Goal: Transaction & Acquisition: Download file/media

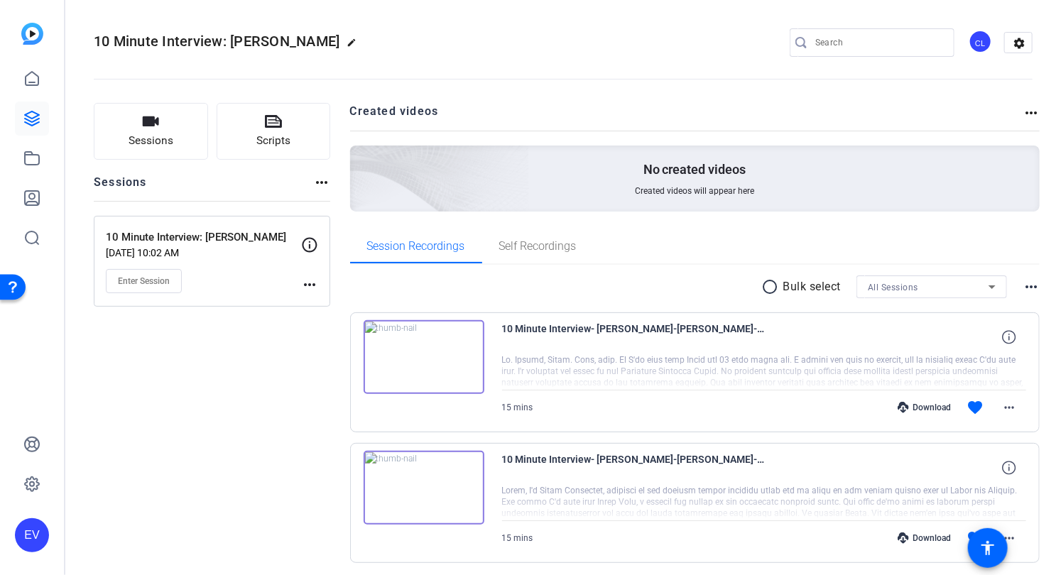
click at [285, 371] on div "Sessions Scripts Sessions more_horiz 10 Minute Interview: Lenz May 27, 2025 @ 1…" at bounding box center [212, 356] width 236 height 506
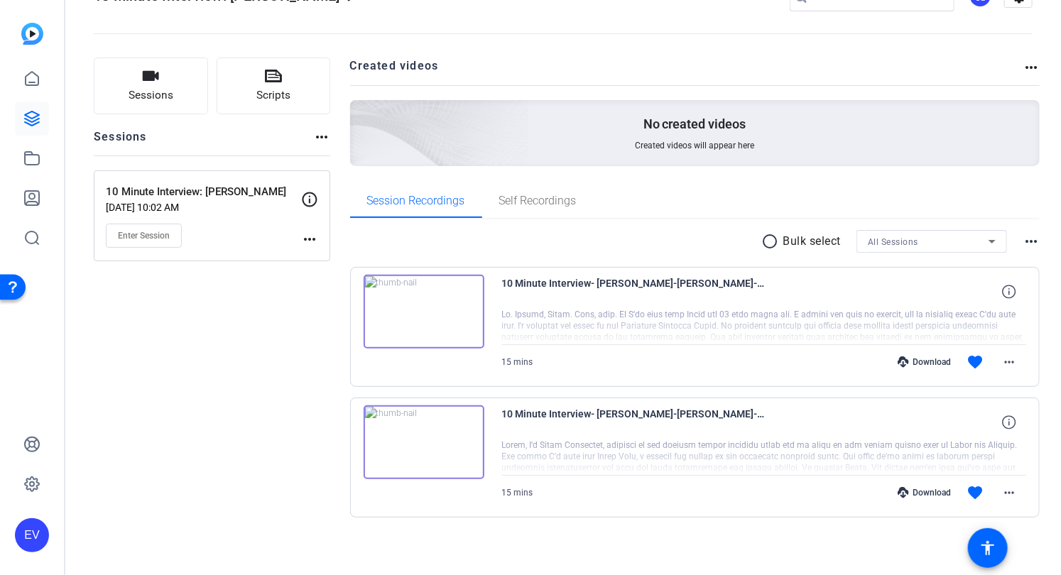
scroll to position [48, 0]
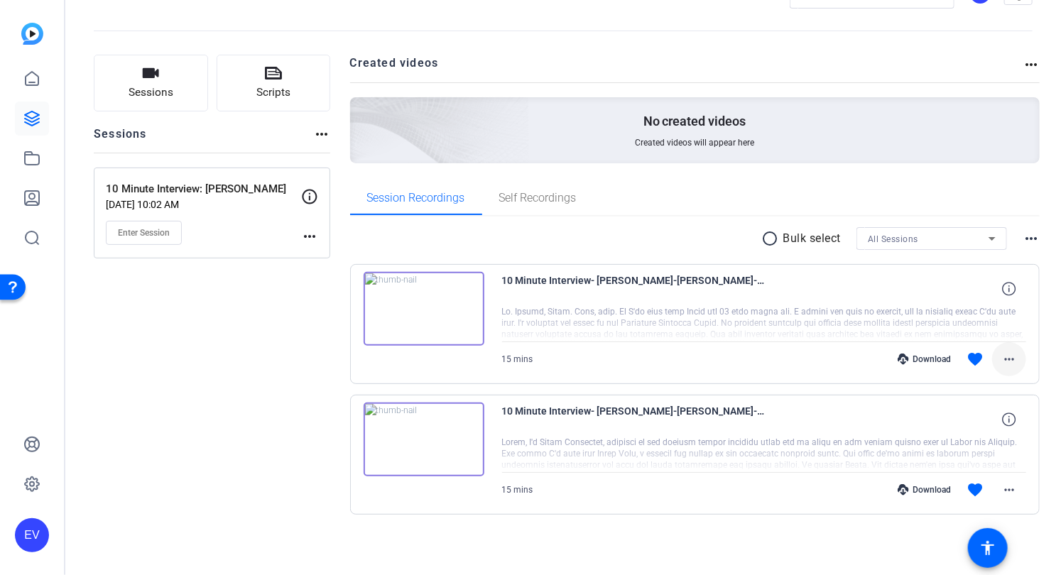
click at [1013, 361] on mat-icon "more_horiz" at bounding box center [1009, 359] width 17 height 17
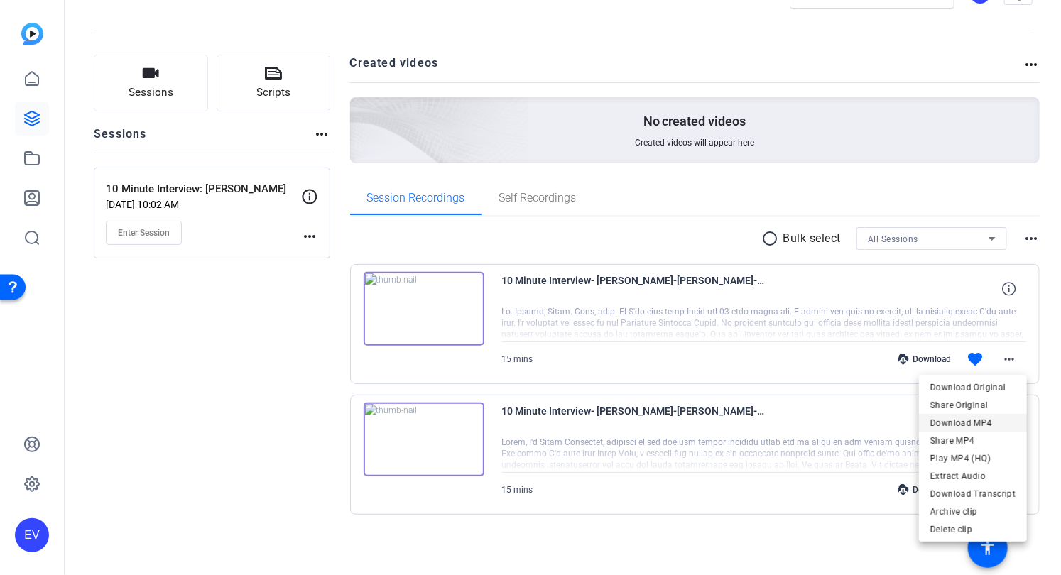
click at [983, 423] on span "Download MP4" at bounding box center [972, 422] width 85 height 17
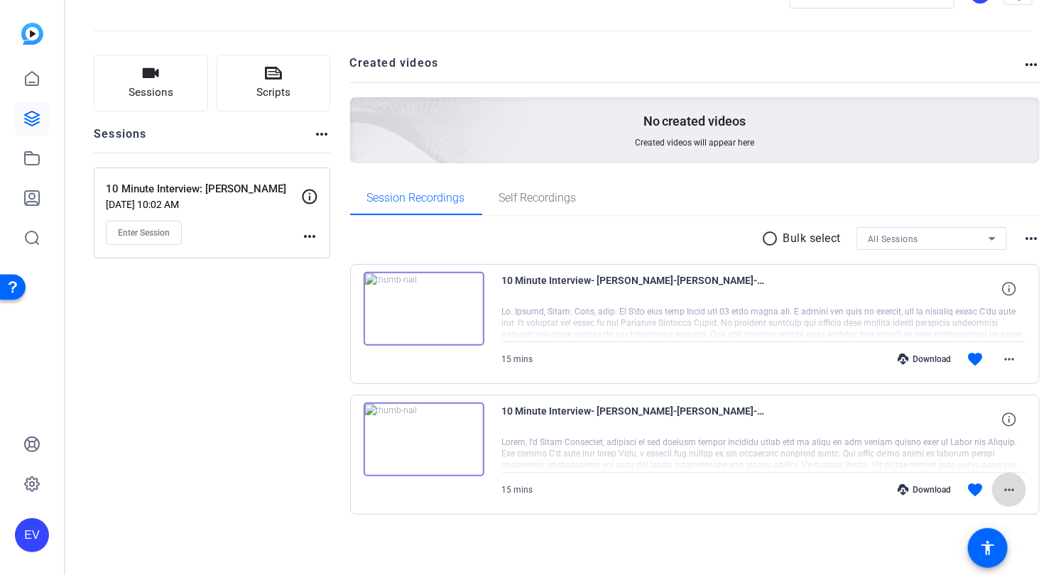
click at [1011, 493] on mat-icon "more_horiz" at bounding box center [1009, 489] width 17 height 17
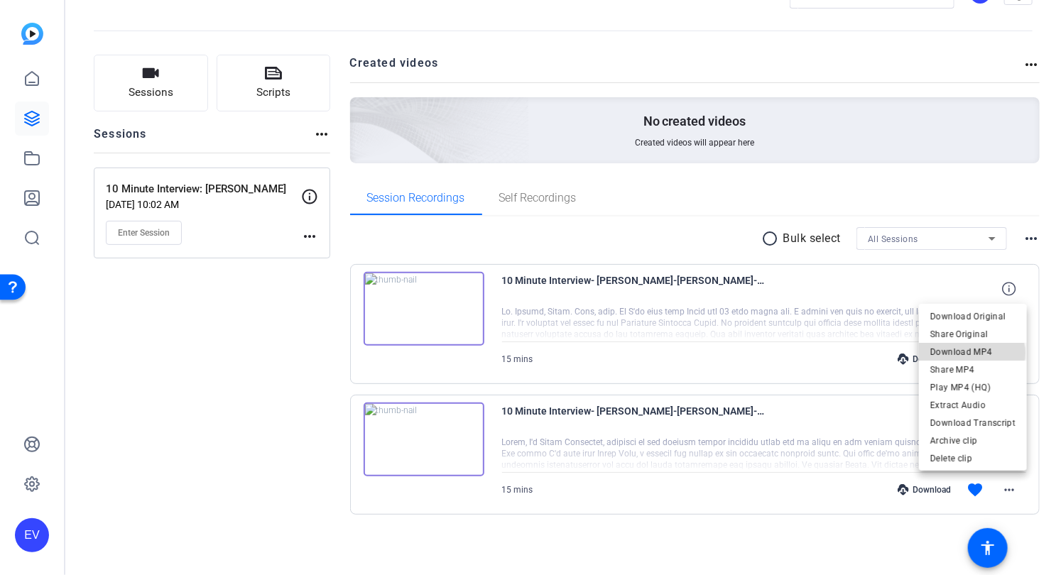
click at [971, 353] on span "Download MP4" at bounding box center [972, 351] width 85 height 17
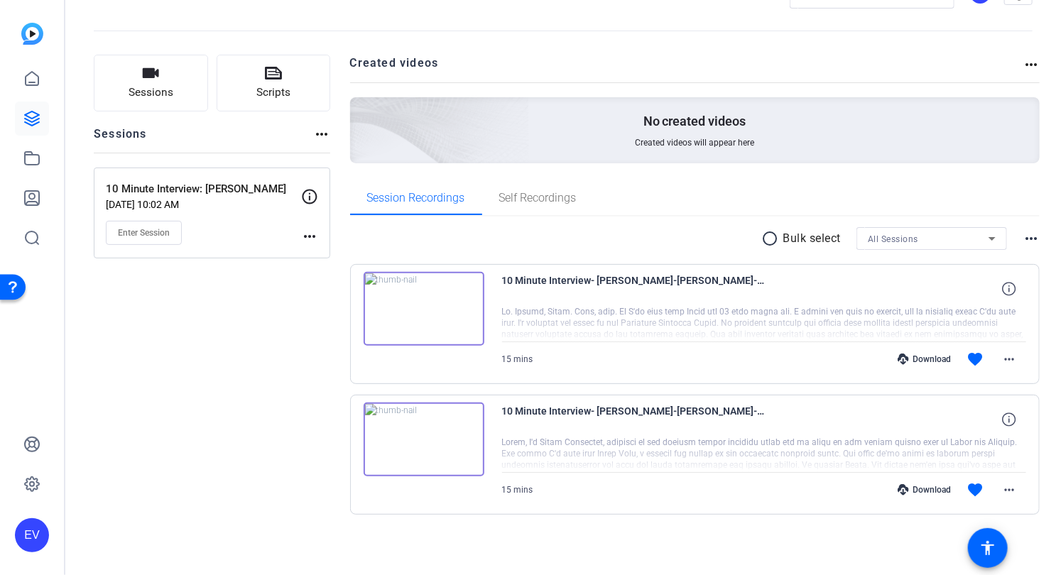
click at [665, 13] on openreel-divider-bar at bounding box center [563, 26] width 939 height 43
click at [686, 10] on openreel-divider-bar at bounding box center [563, 26] width 939 height 43
click at [319, 297] on div "Sessions Scripts Sessions more_horiz 10 Minute Interview: Lenz May 27, 2025 @ 1…" at bounding box center [212, 308] width 236 height 506
click at [338, 13] on openreel-divider-bar at bounding box center [563, 26] width 939 height 43
click at [205, 348] on div "Sessions Scripts Sessions more_horiz 10 Minute Interview: Lenz May 27, 2025 @ 1…" at bounding box center [211, 308] width 236 height 506
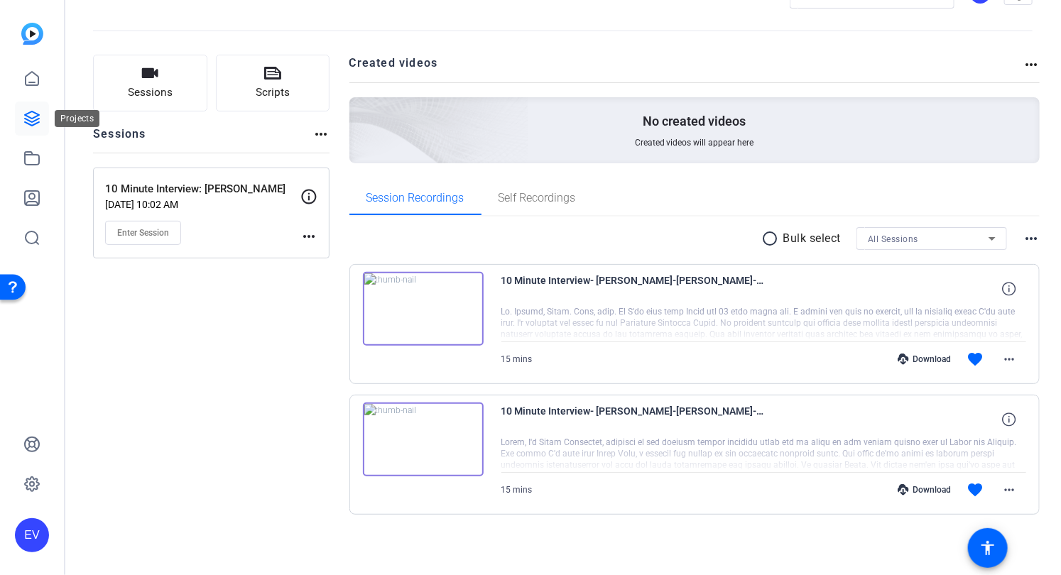
click at [37, 122] on icon at bounding box center [32, 118] width 14 height 14
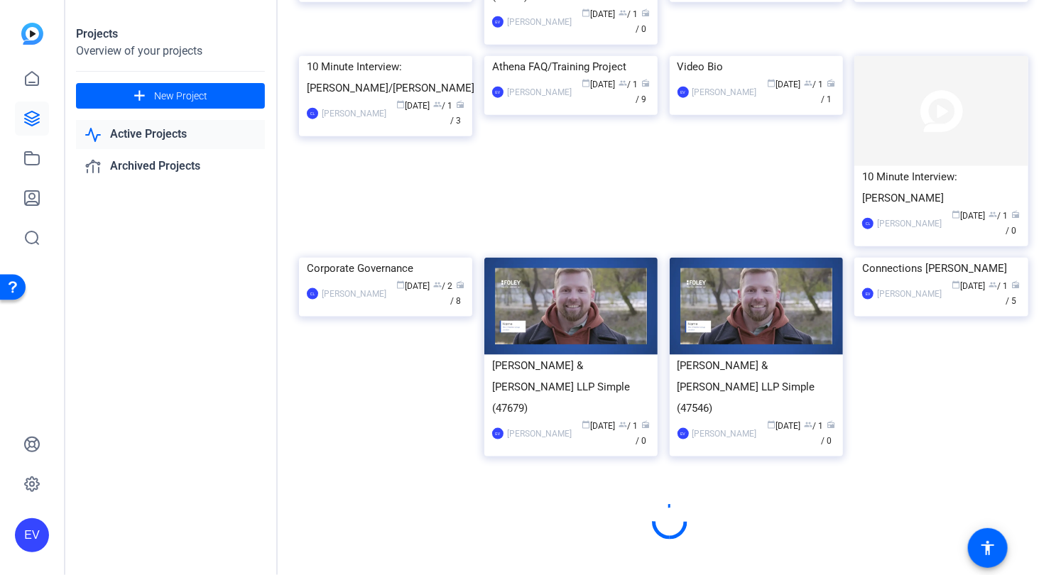
scroll to position [778, 0]
click at [481, 295] on div "Corporate Governance CL Cecilia Luna calendar_today May 07 group / 2 radio / 8" at bounding box center [391, 363] width 185 height 210
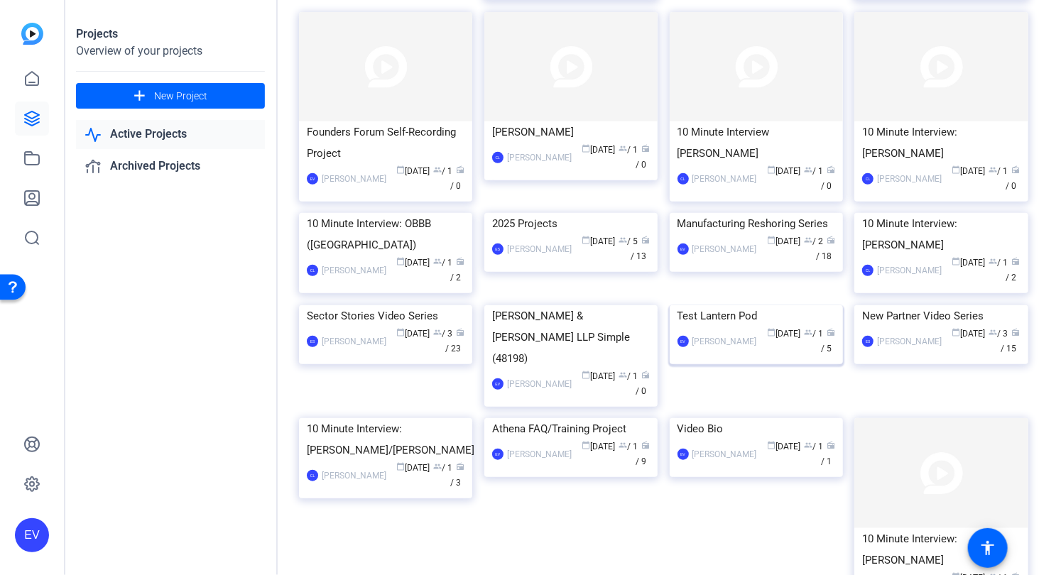
scroll to position [261, 0]
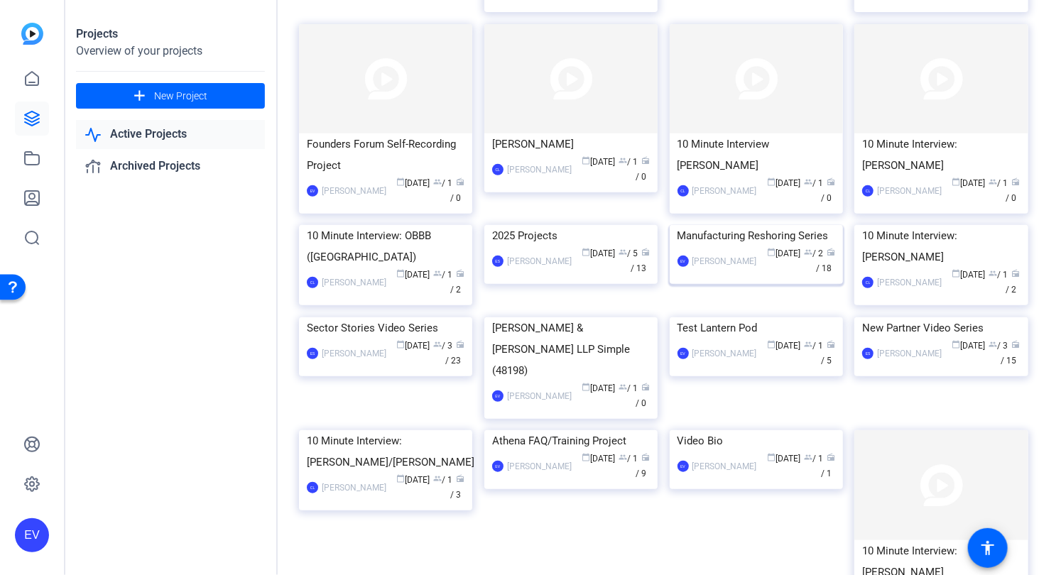
click at [753, 225] on img at bounding box center [756, 225] width 173 height 0
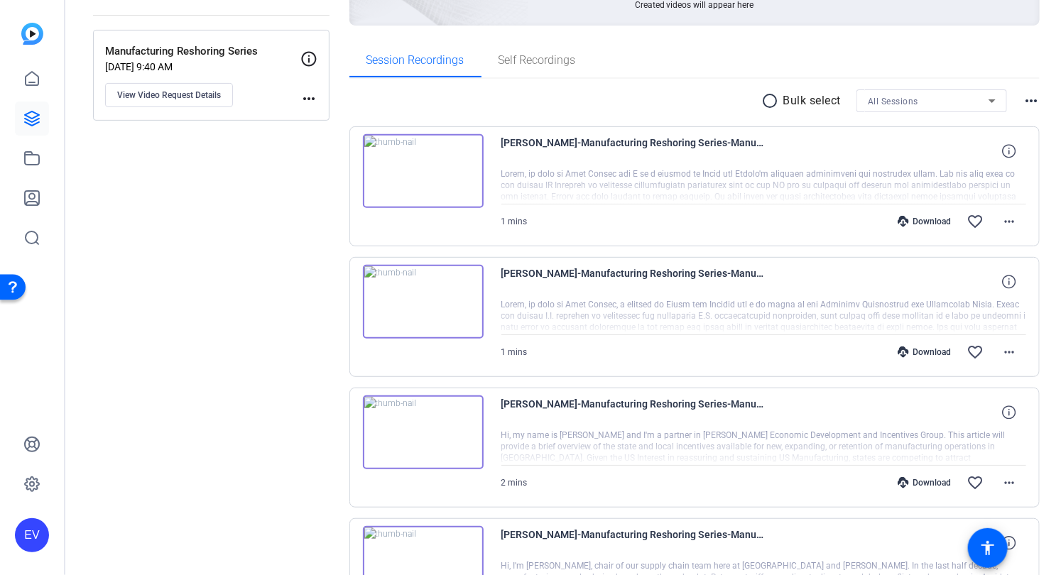
scroll to position [187, 0]
click at [425, 170] on img at bounding box center [423, 170] width 121 height 74
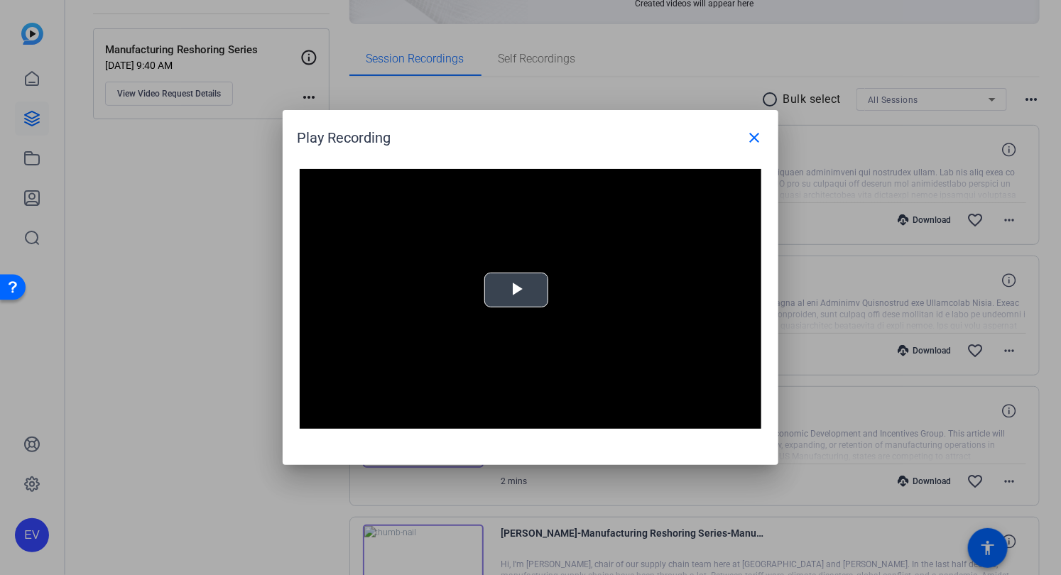
click at [516, 290] on span "Video Player" at bounding box center [516, 290] width 0 height 0
drag, startPoint x: 752, startPoint y: 137, endPoint x: 730, endPoint y: 165, distance: 35.4
click at [752, 137] on mat-icon "close" at bounding box center [754, 137] width 17 height 17
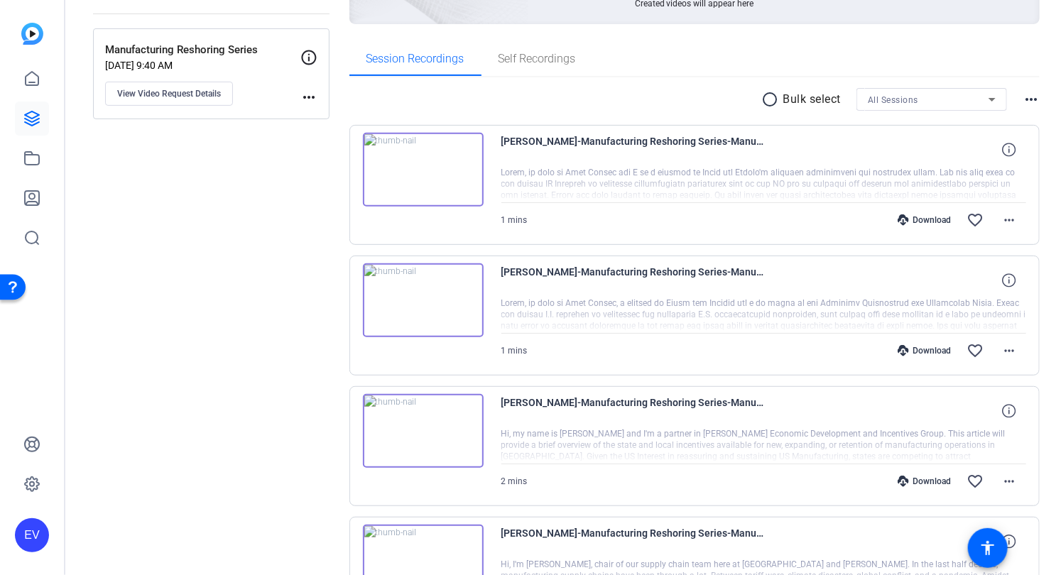
click at [427, 303] on img at bounding box center [423, 300] width 121 height 74
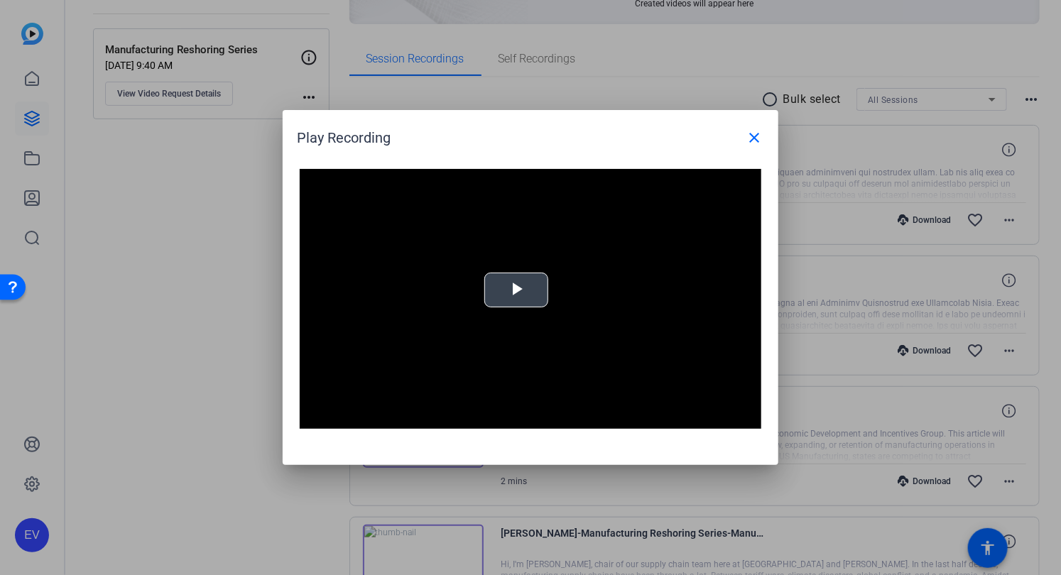
drag, startPoint x: 508, startPoint y: 285, endPoint x: 542, endPoint y: 298, distance: 35.5
click at [516, 290] on span "Video Player" at bounding box center [516, 290] width 0 height 0
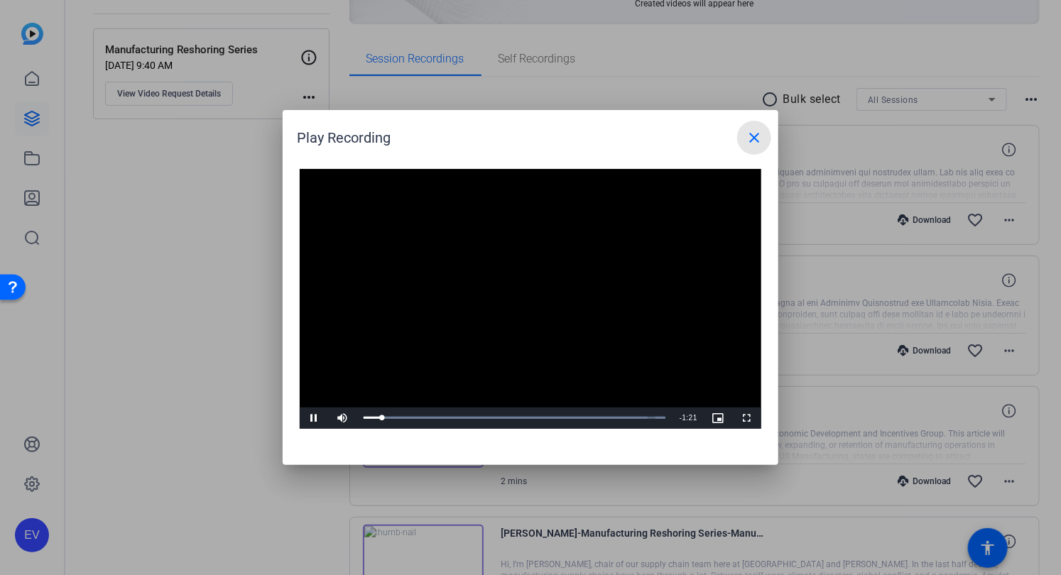
drag, startPoint x: 753, startPoint y: 134, endPoint x: 701, endPoint y: 166, distance: 60.9
click at [753, 134] on mat-icon "close" at bounding box center [754, 137] width 17 height 17
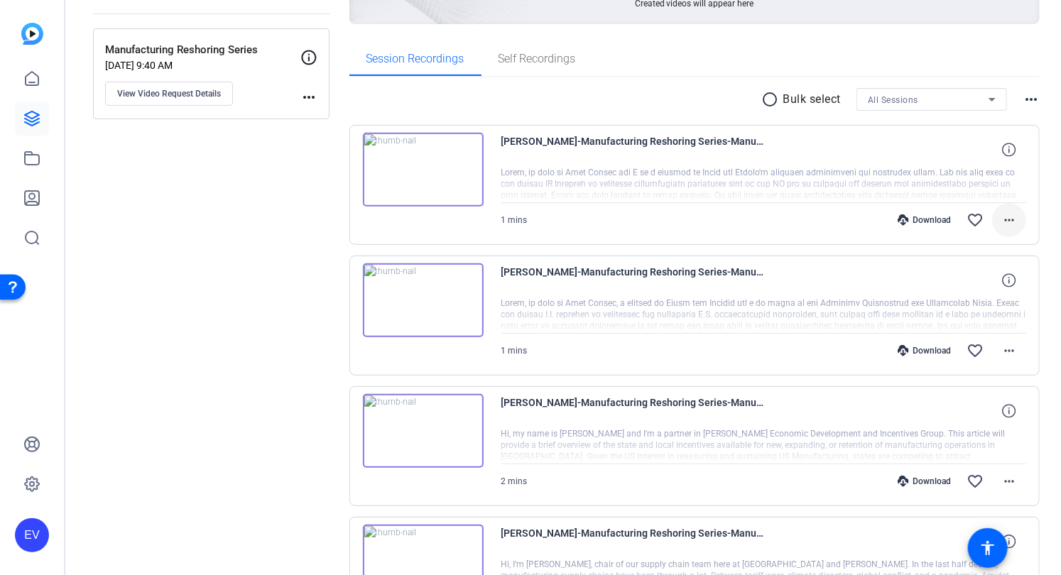
click at [1014, 219] on mat-icon "more_horiz" at bounding box center [1009, 220] width 17 height 17
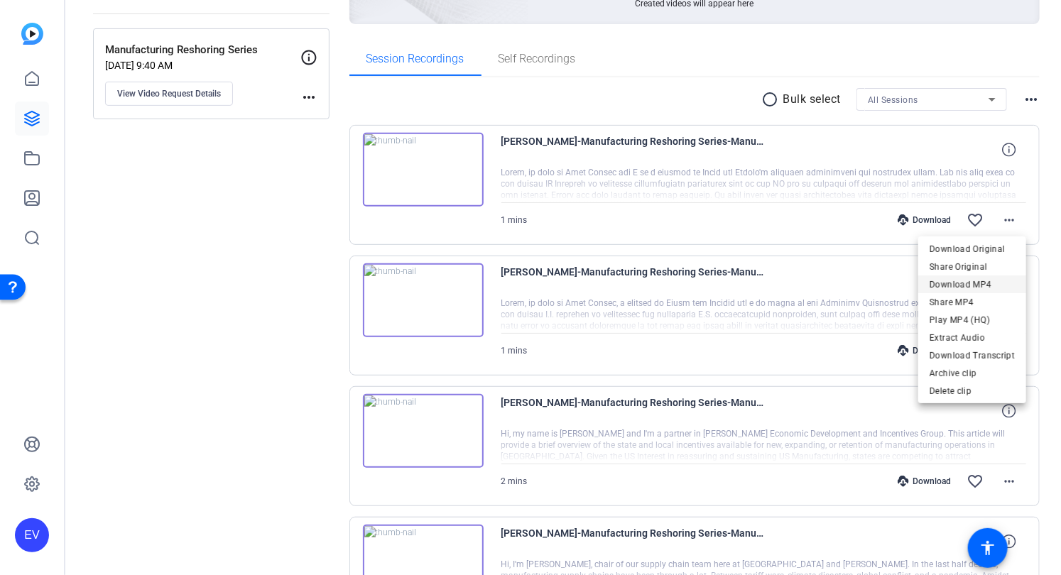
click at [984, 283] on span "Download MP4" at bounding box center [972, 284] width 85 height 17
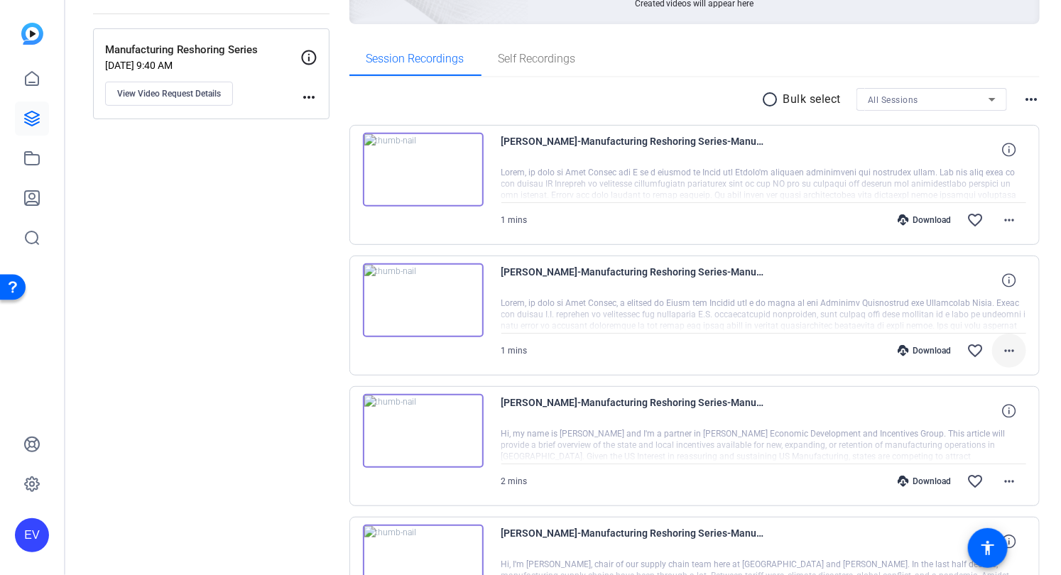
click at [1001, 350] on mat-icon "more_horiz" at bounding box center [1009, 350] width 17 height 17
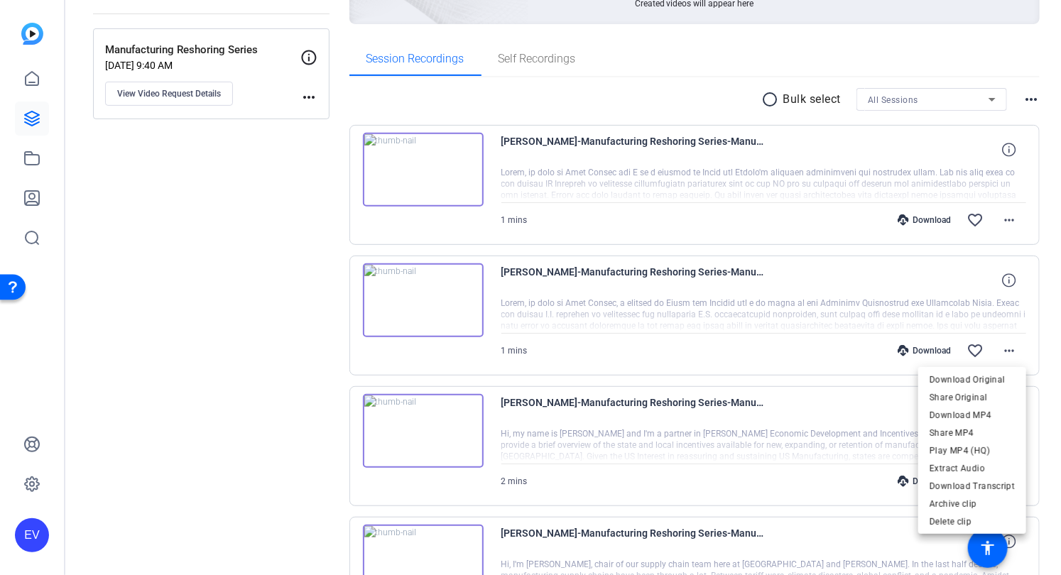
click at [966, 420] on span "Download MP4" at bounding box center [972, 415] width 85 height 17
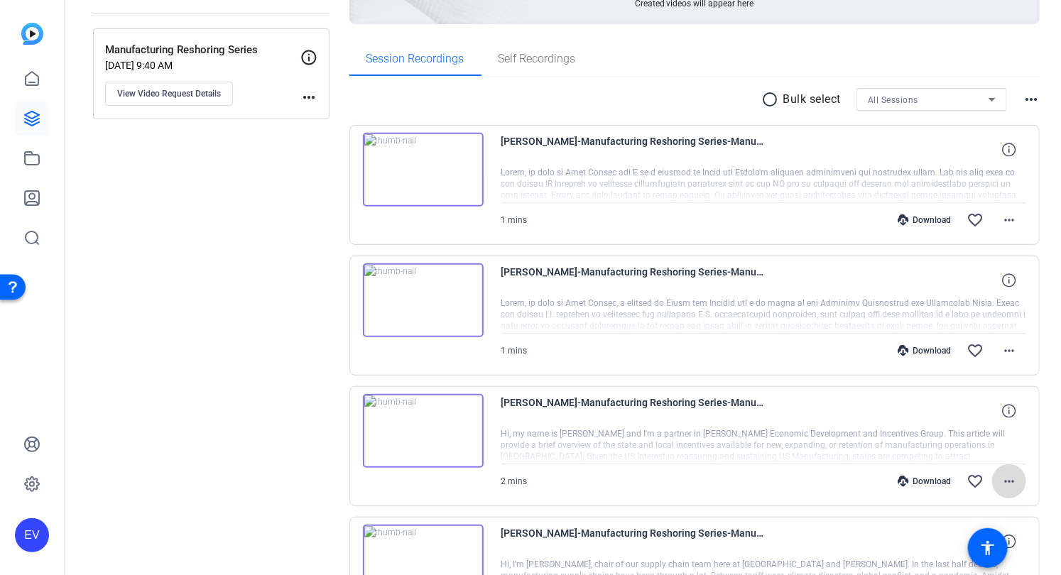
click at [1011, 480] on mat-icon "more_horiz" at bounding box center [1009, 481] width 17 height 17
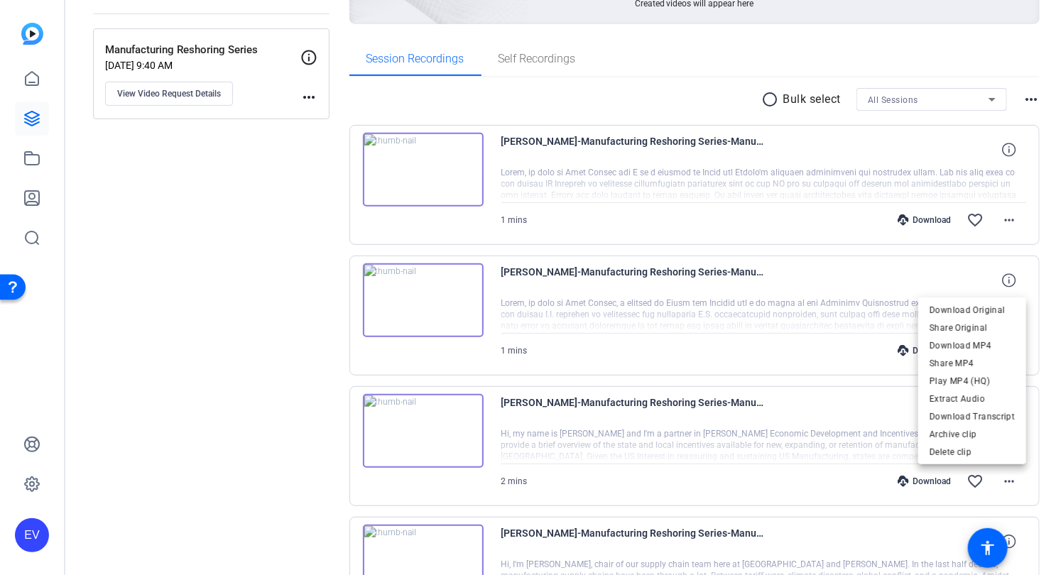
click at [976, 342] on span "Download MP4" at bounding box center [972, 345] width 85 height 17
